Goal: Transaction & Acquisition: Purchase product/service

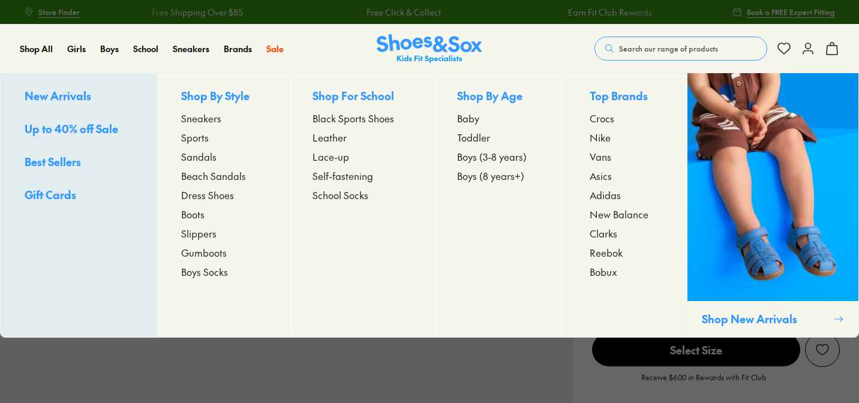
click at [478, 136] on span "Toddler" at bounding box center [473, 137] width 33 height 14
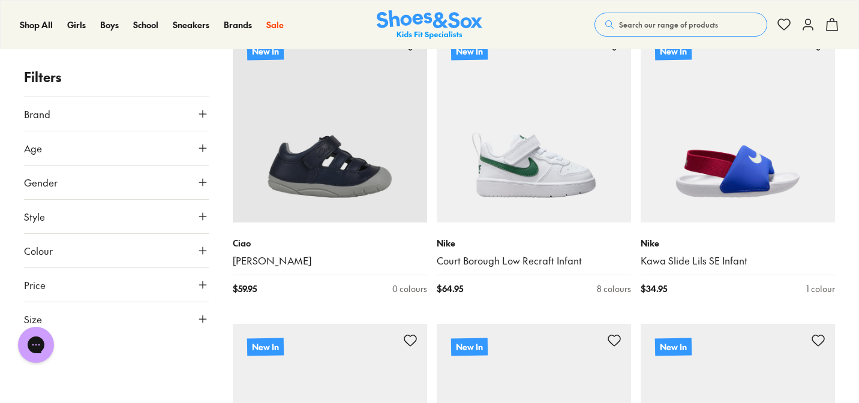
scroll to position [239, 0]
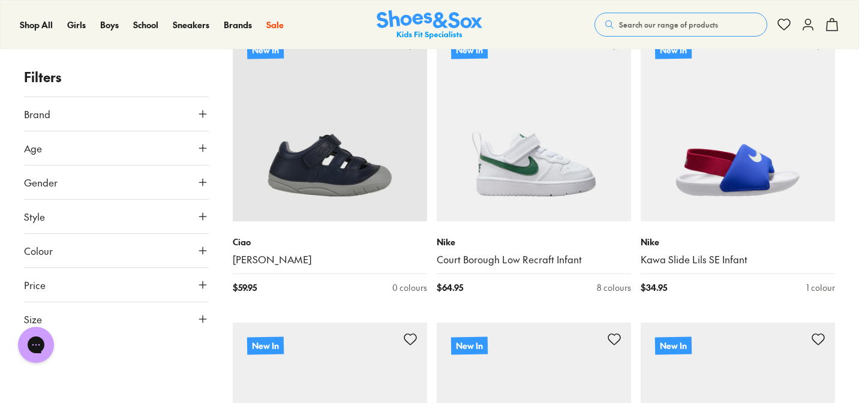
click at [63, 214] on button "Style" at bounding box center [116, 217] width 185 height 34
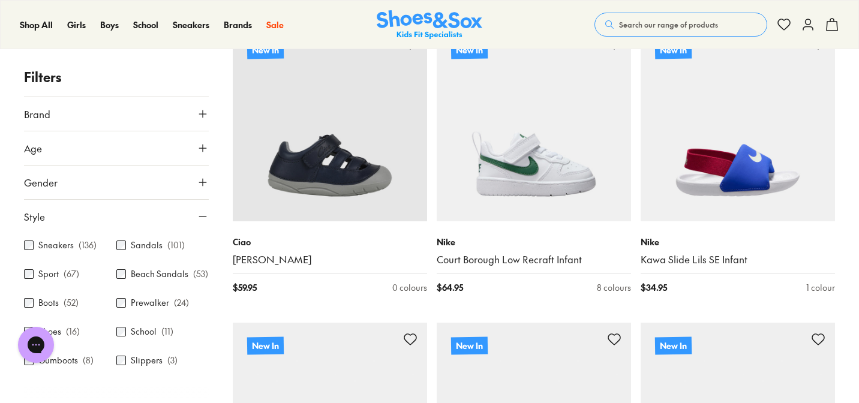
click at [65, 247] on label "Sneakers" at bounding box center [55, 245] width 35 height 13
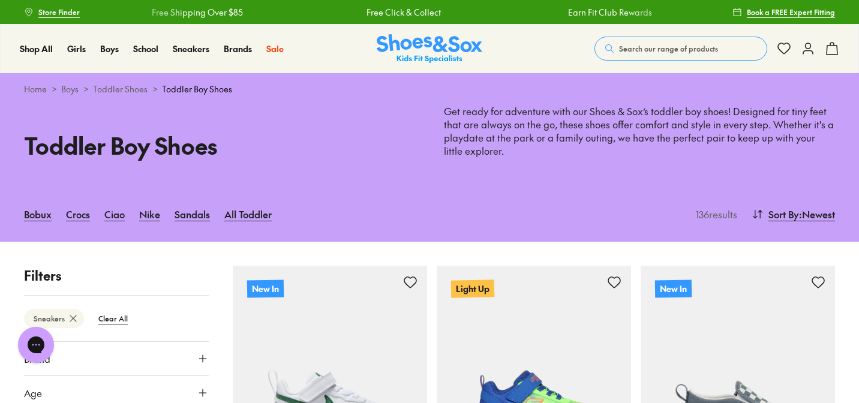
scroll to position [203, 0]
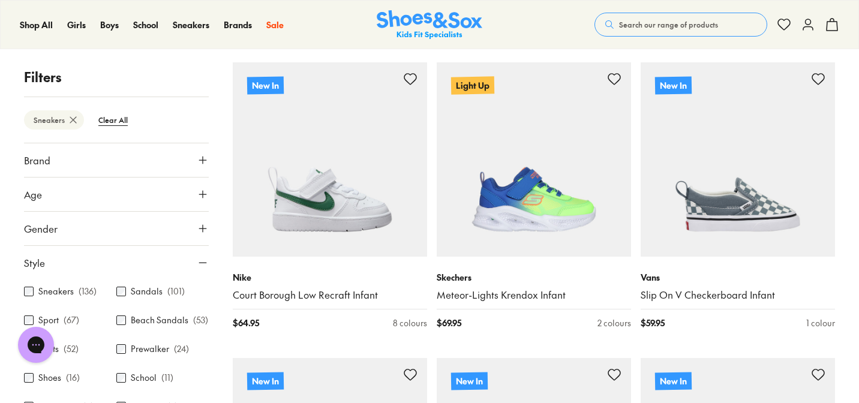
click at [49, 320] on label "Sport" at bounding box center [48, 320] width 20 height 13
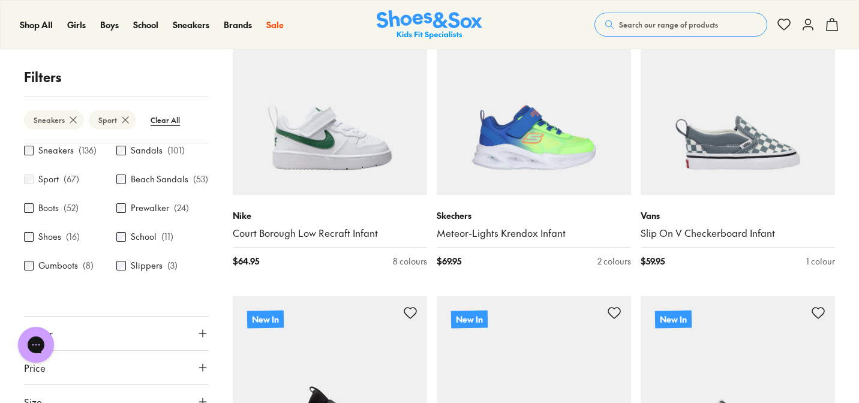
scroll to position [165, 0]
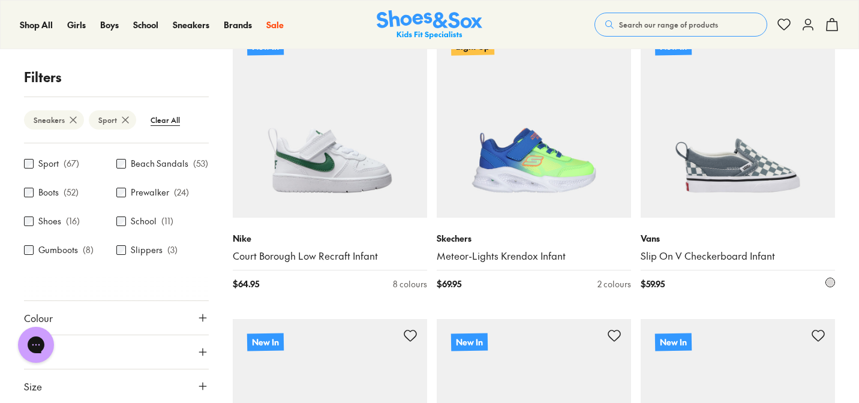
scroll to position [151, 0]
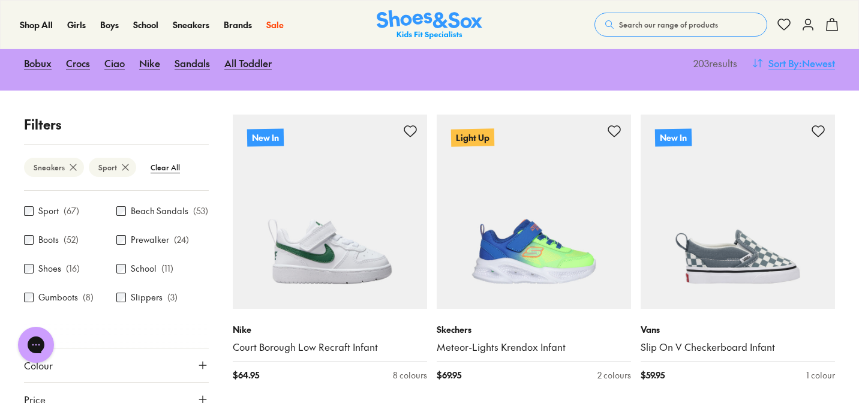
click at [804, 67] on span ": Newest" at bounding box center [817, 63] width 36 height 14
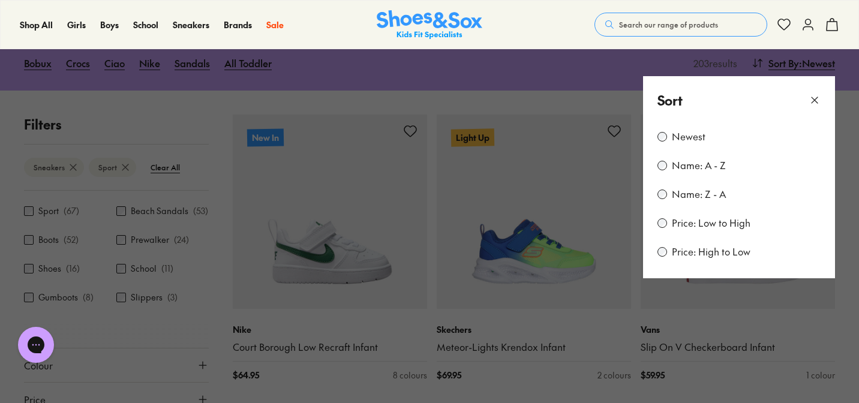
click at [707, 223] on label "Price: Low to High" at bounding box center [711, 223] width 79 height 13
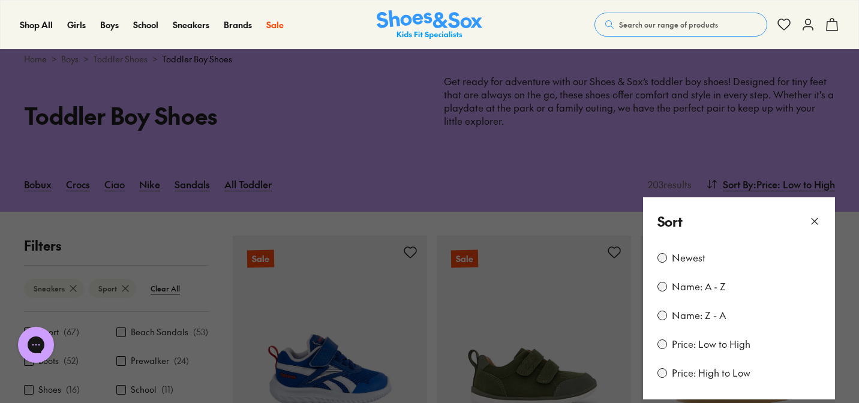
click at [813, 219] on use at bounding box center [815, 221] width 6 height 6
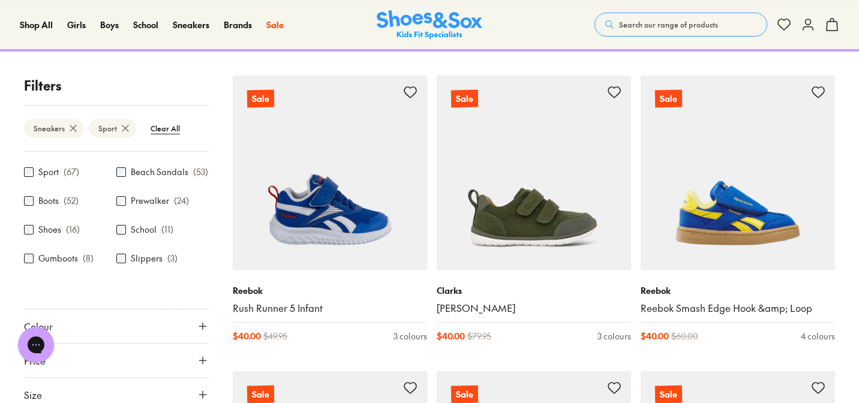
scroll to position [187, 0]
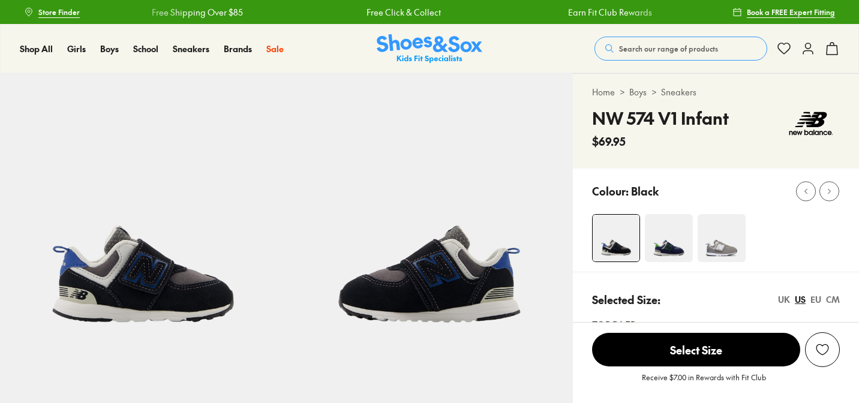
select select "*"
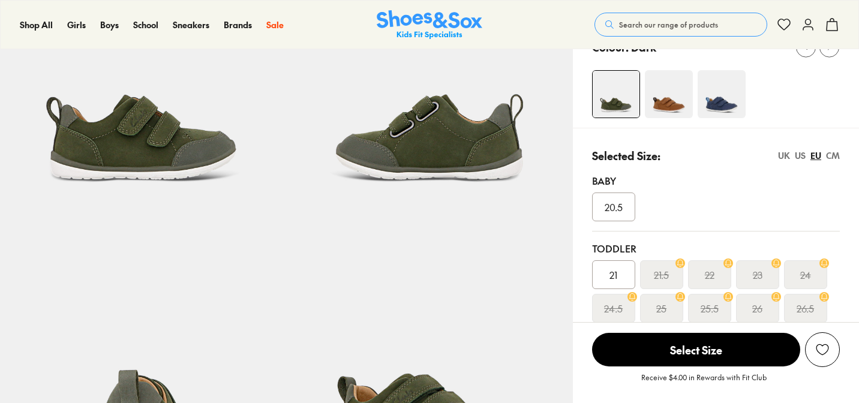
select select "*"
click at [672, 92] on img at bounding box center [669, 94] width 48 height 48
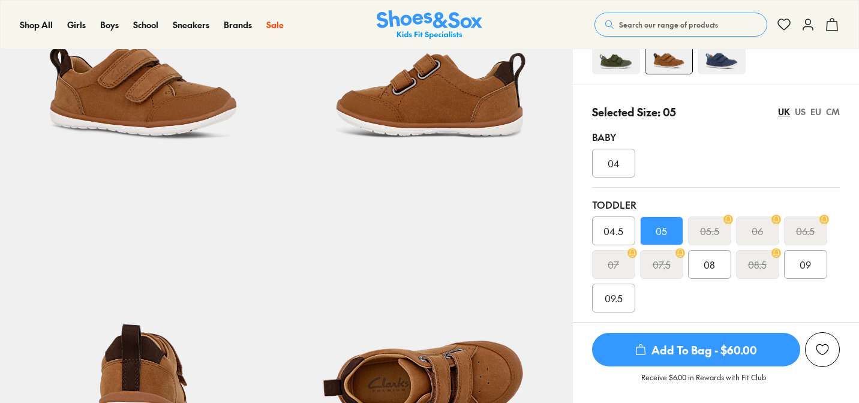
scroll to position [188, 0]
click at [711, 343] on span "Add To Bag - $60.00" at bounding box center [696, 350] width 208 height 34
select select "*"
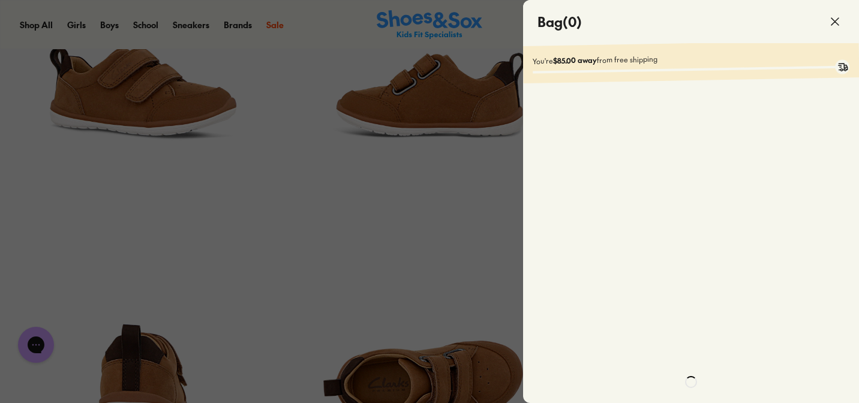
click at [836, 21] on use at bounding box center [835, 21] width 7 height 7
